Goal: Check status: Check status

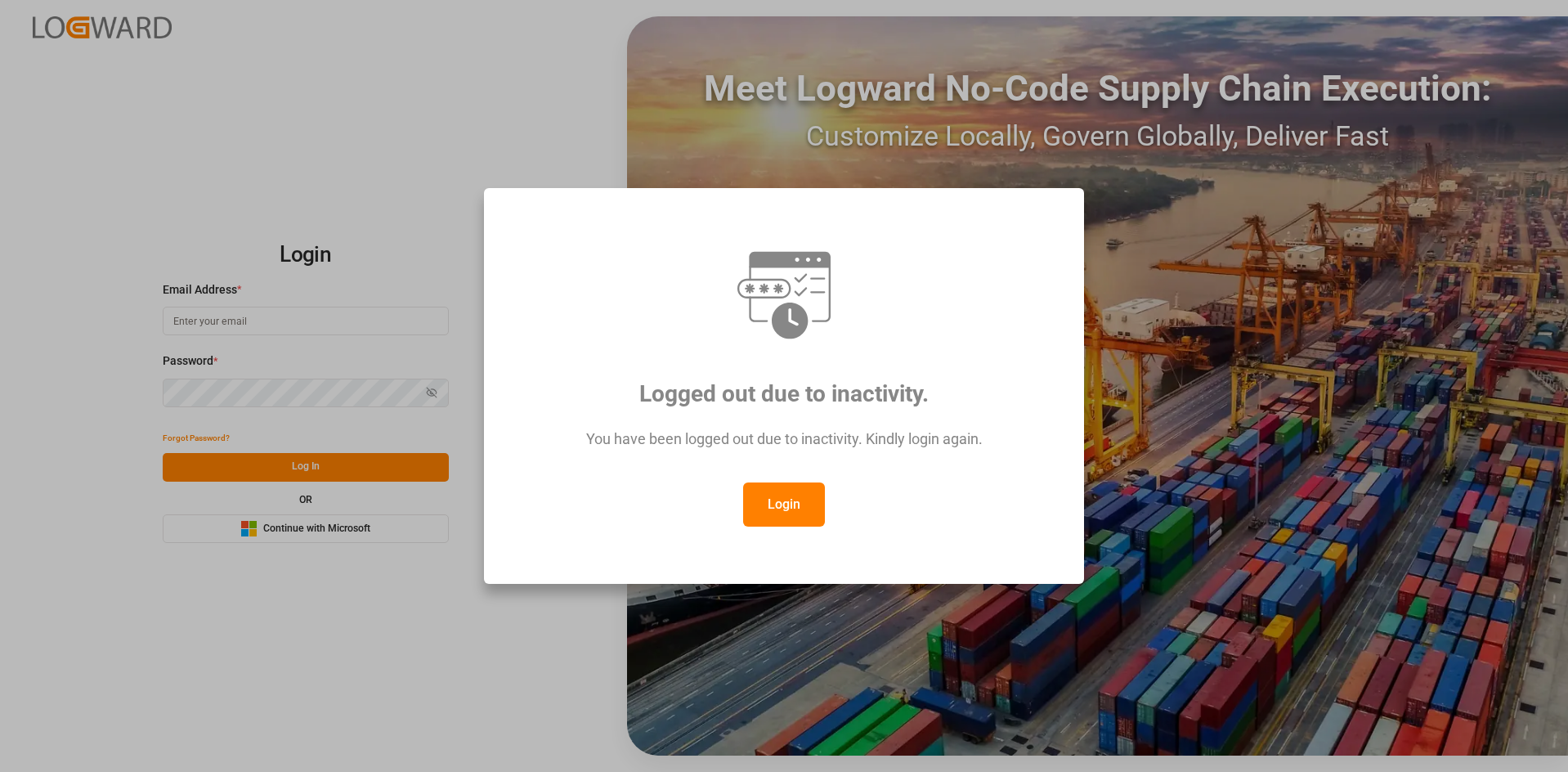
click at [804, 491] on button "Login" at bounding box center [784, 504] width 82 height 44
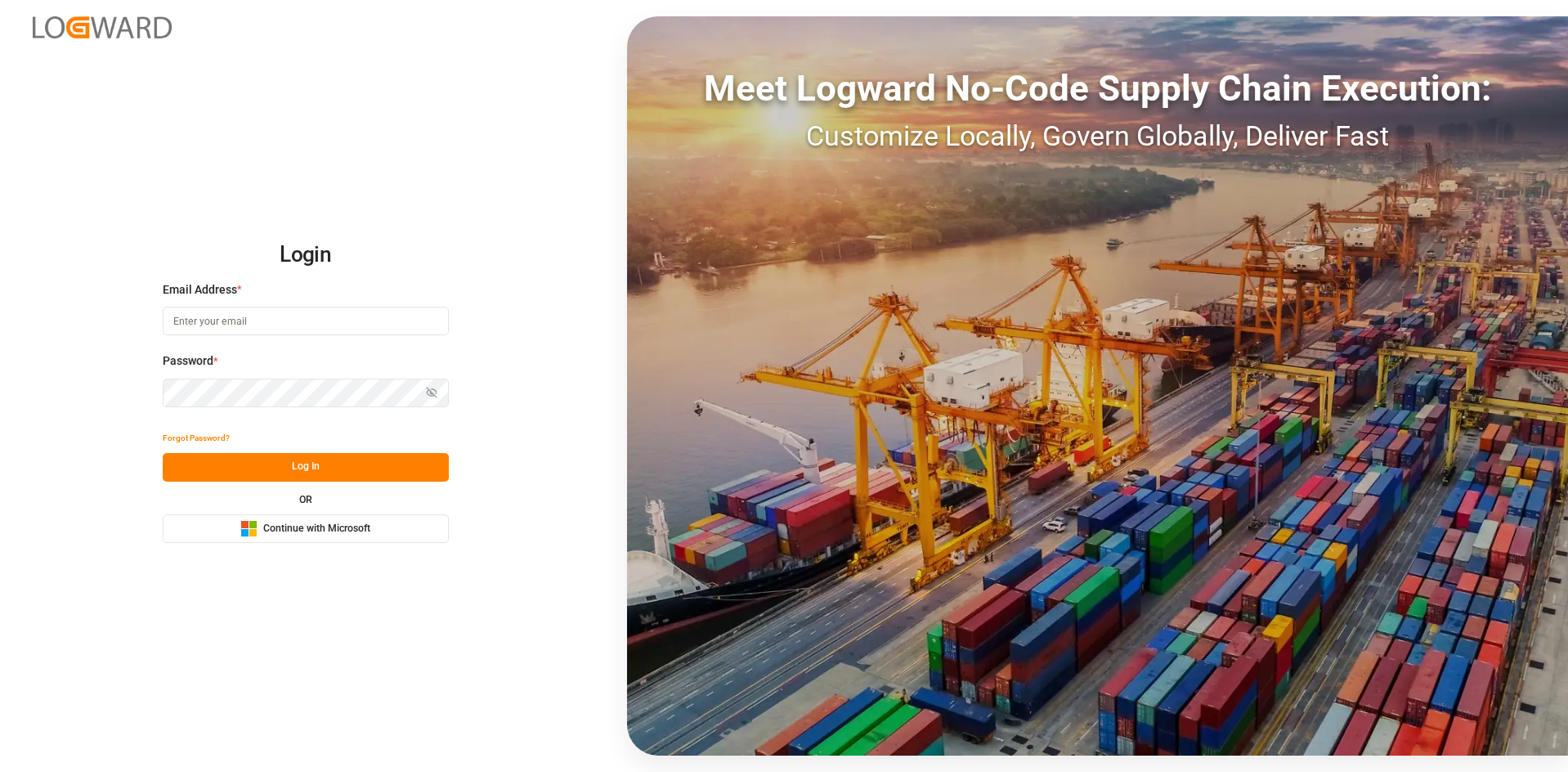
click at [383, 119] on div "Login Email Address * Password * Show password Forgot Password? Log In OR Micro…" at bounding box center [784, 386] width 1568 height 772
click at [308, 544] on div "Login Email Address * Password * Show password Forgot Password? Log In OR Micro…" at bounding box center [784, 386] width 1568 height 772
click at [308, 537] on button "Microsoft Logo Continue with Microsoft" at bounding box center [306, 528] width 286 height 28
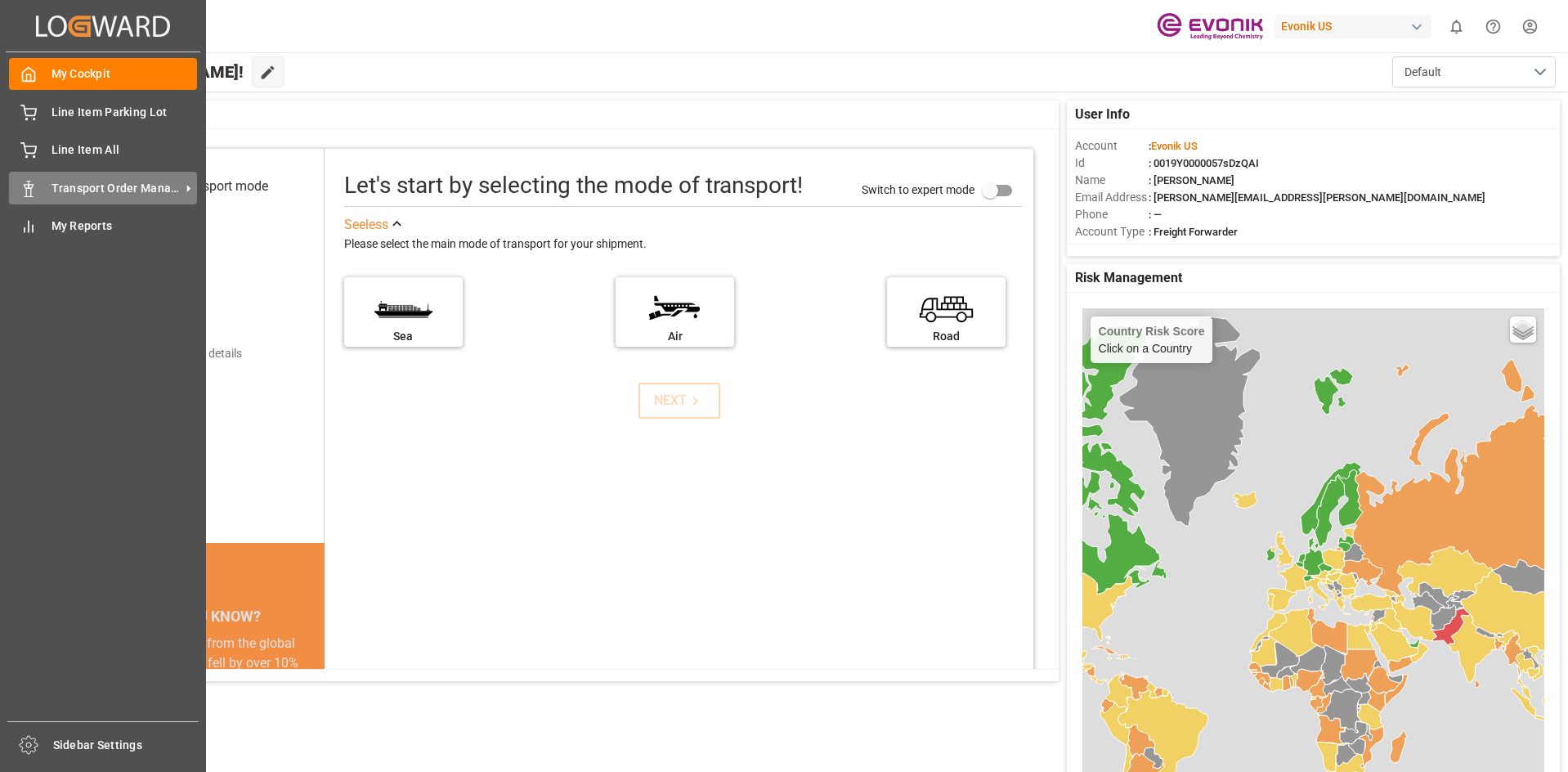
click at [80, 189] on span "Transport Order Management" at bounding box center [116, 188] width 129 height 17
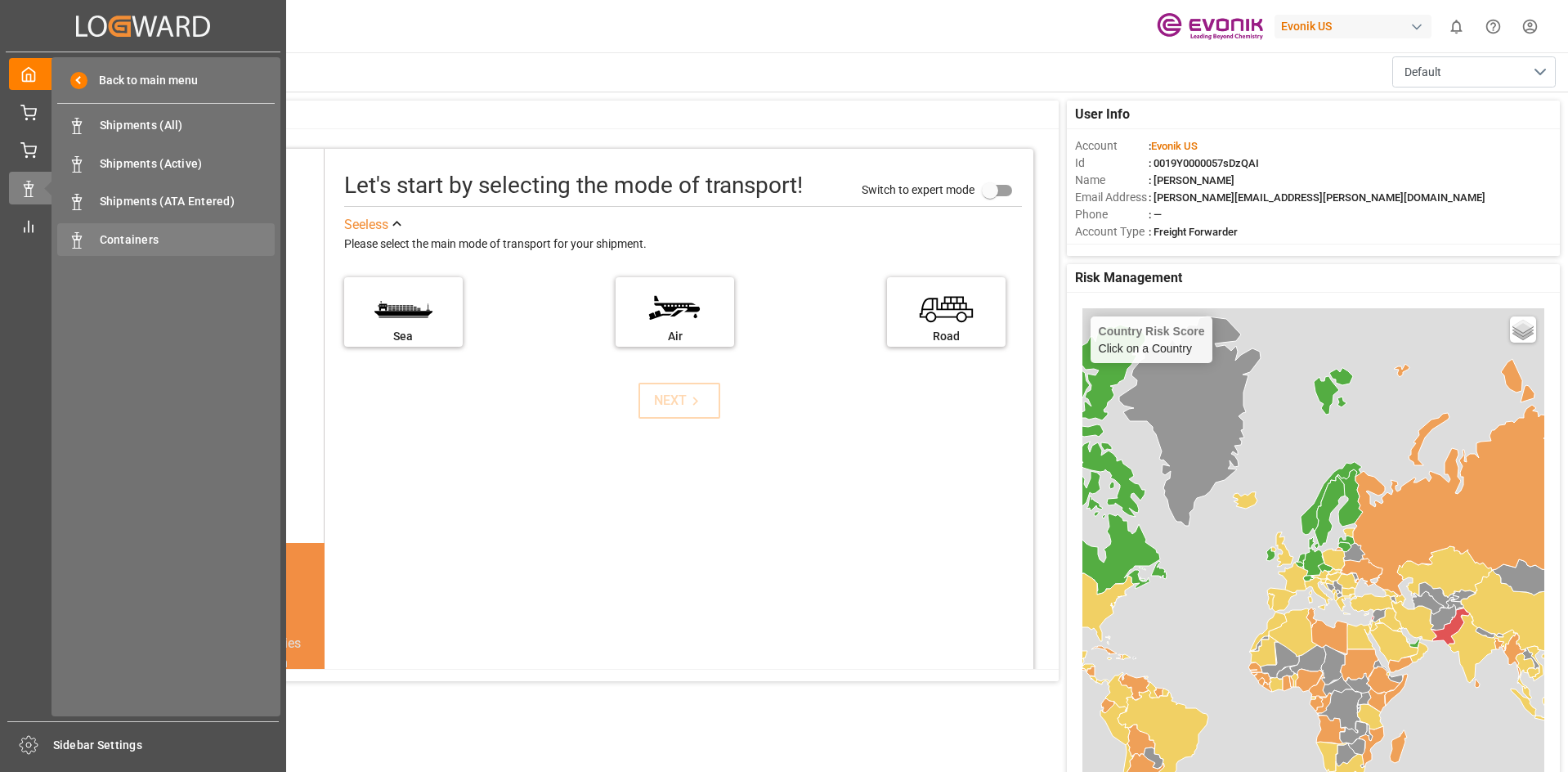
click at [152, 235] on span "Containers" at bounding box center [187, 240] width 176 height 17
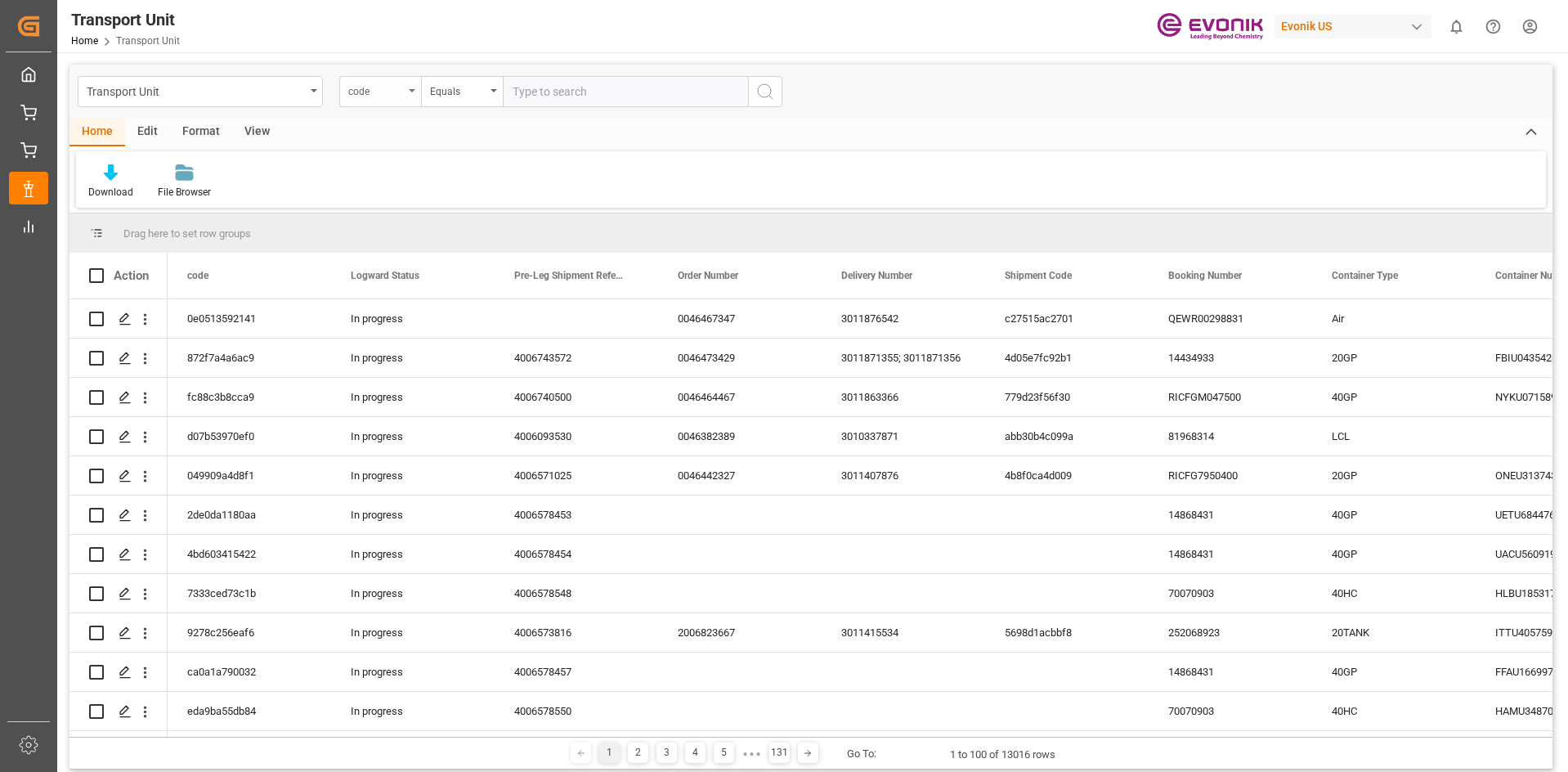
click at [408, 92] on div "code" at bounding box center [380, 91] width 82 height 31
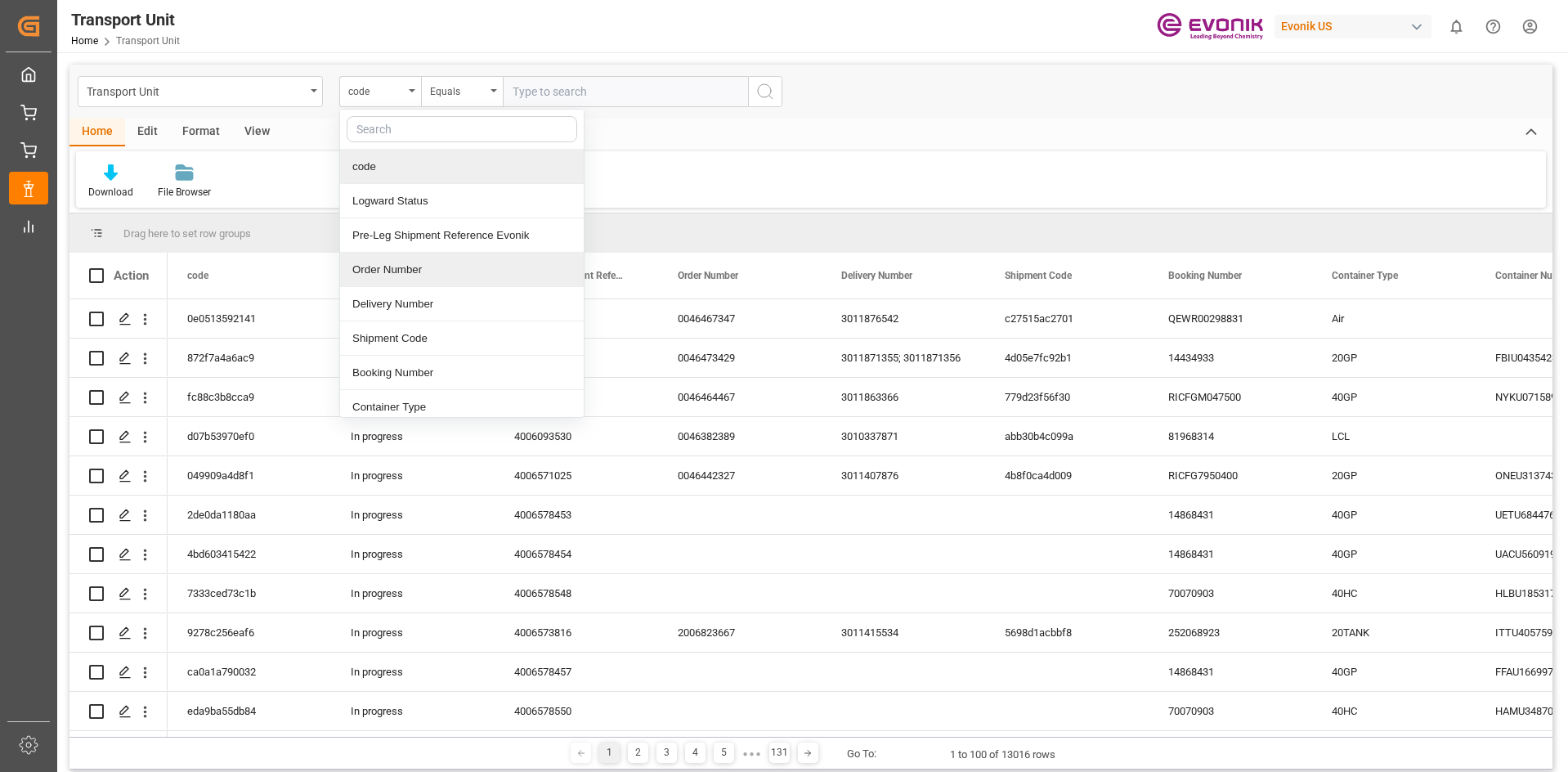
scroll to position [82, 0]
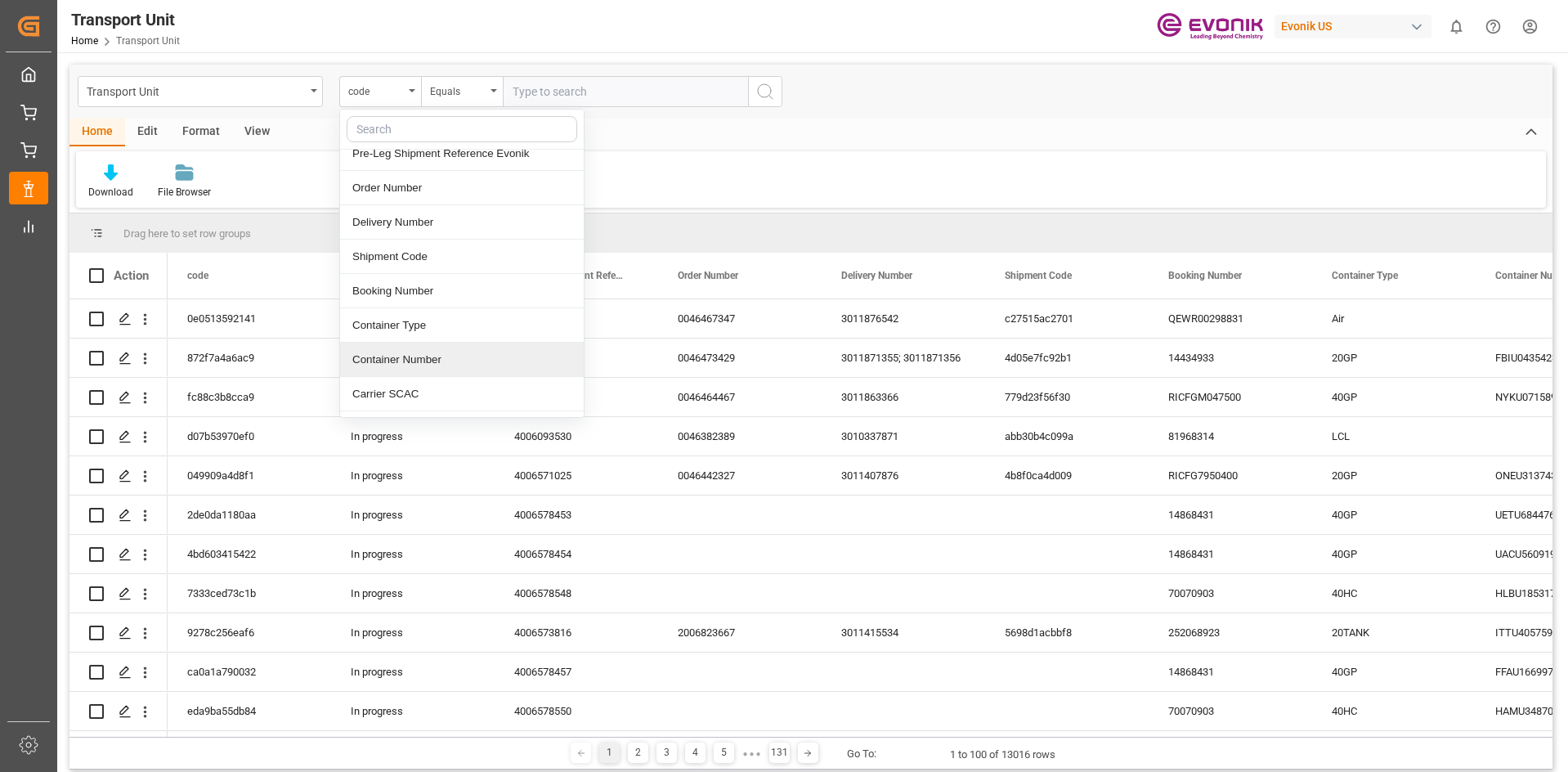
click at [404, 360] on div "Container Number" at bounding box center [462, 359] width 244 height 34
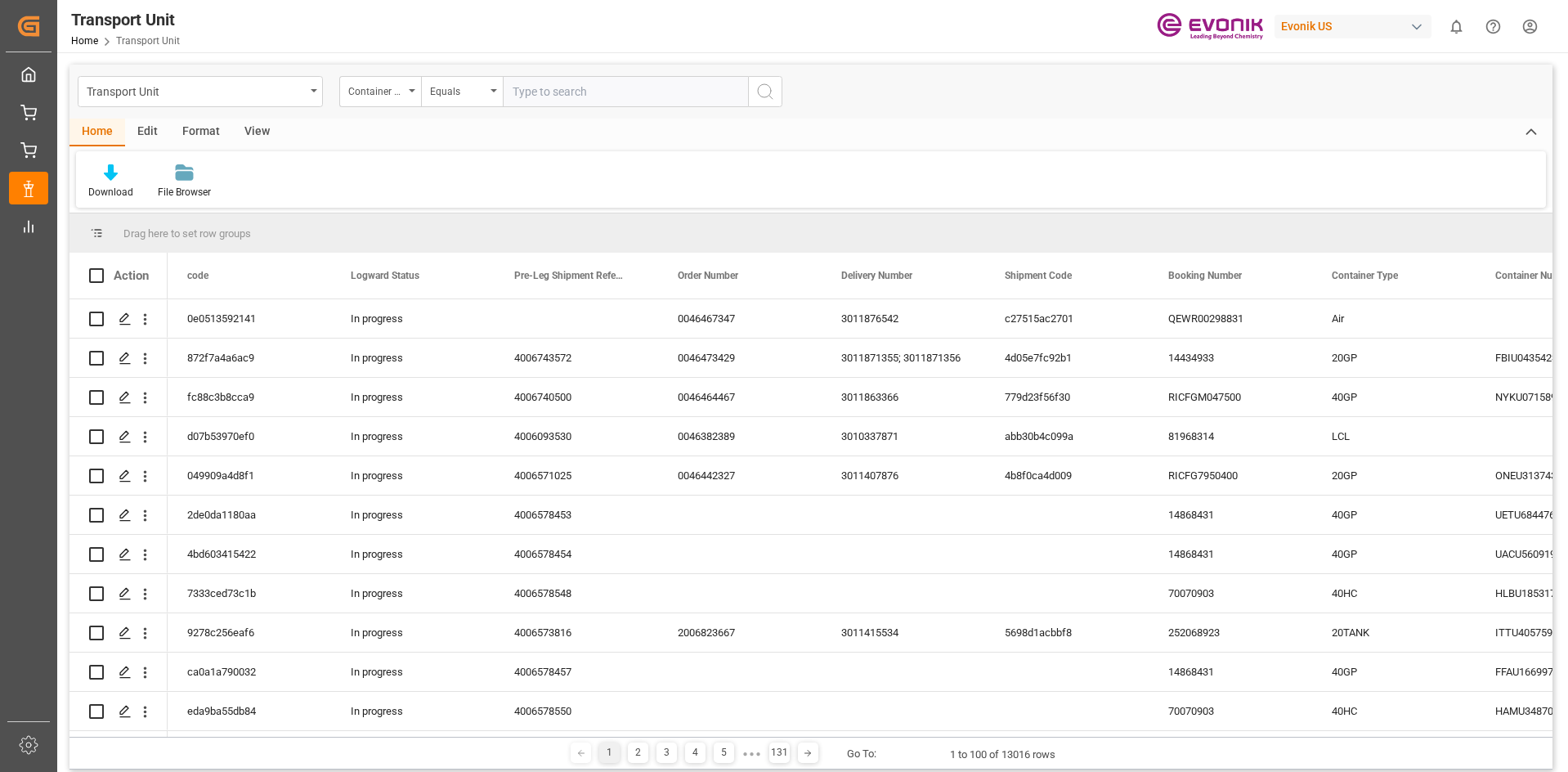
click at [569, 87] on input "text" at bounding box center [625, 91] width 245 height 31
paste input "MRSU0415256"
type input "MRSU0415256"
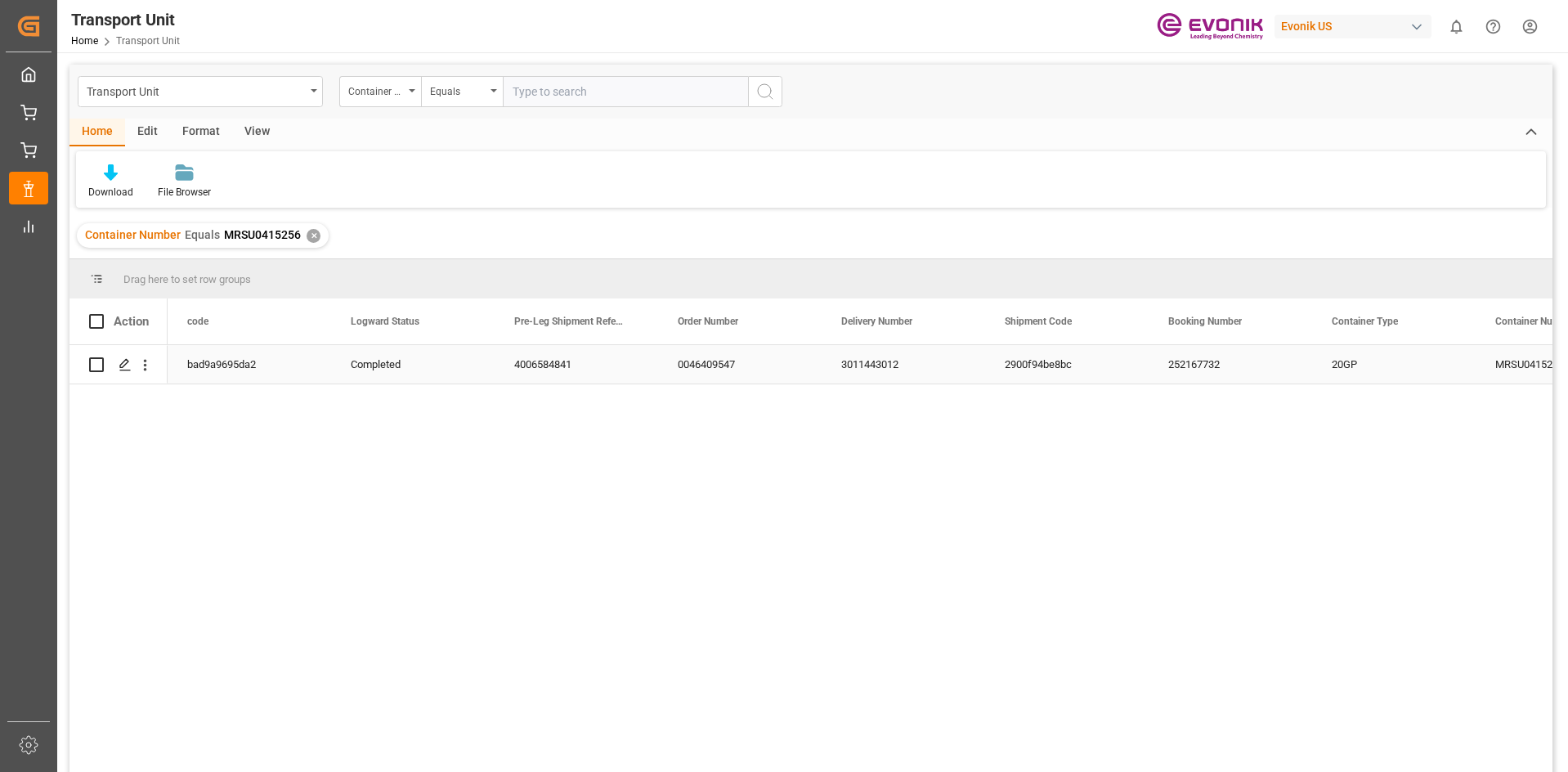
click at [871, 364] on div "3011443012" at bounding box center [903, 364] width 164 height 38
click at [799, 436] on div "bad9a9695da2 Completed 4006584841 0046409547 3011443012 2900f94be8bc 252167732 …" at bounding box center [859, 564] width 1384 height 438
click at [860, 374] on div "3011443012" at bounding box center [903, 364] width 164 height 38
